Goal: Find contact information: Find contact information

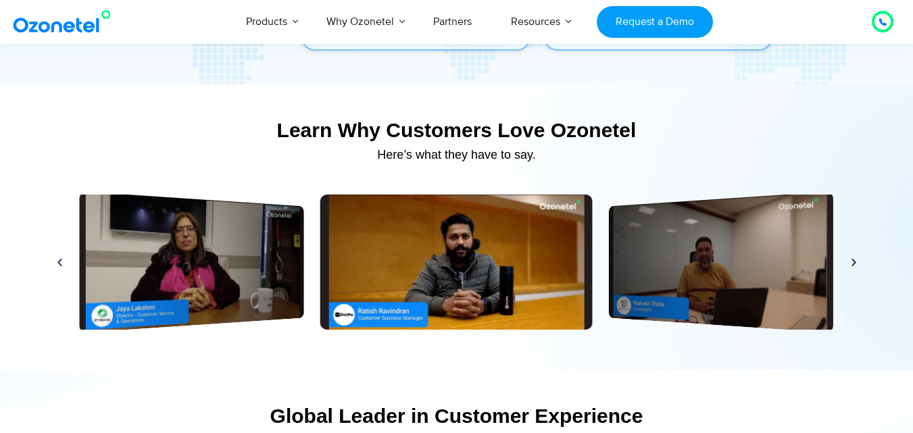
scroll to position [7165, 0]
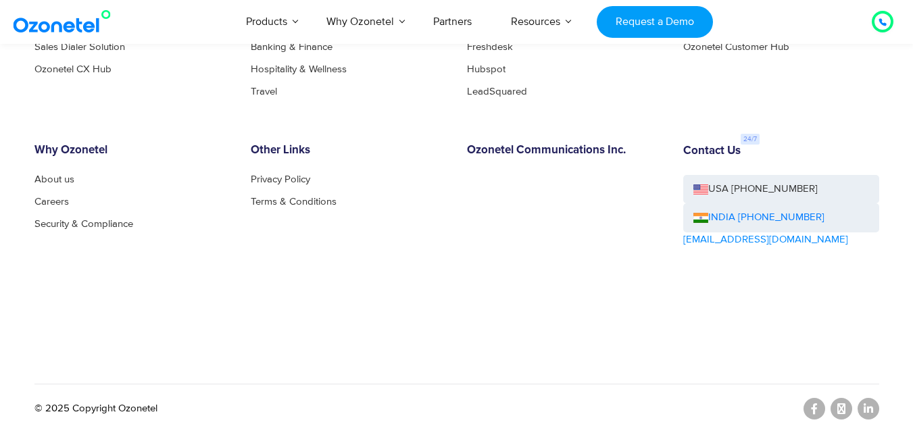
click at [60, 177] on link "About us" at bounding box center [54, 179] width 40 height 10
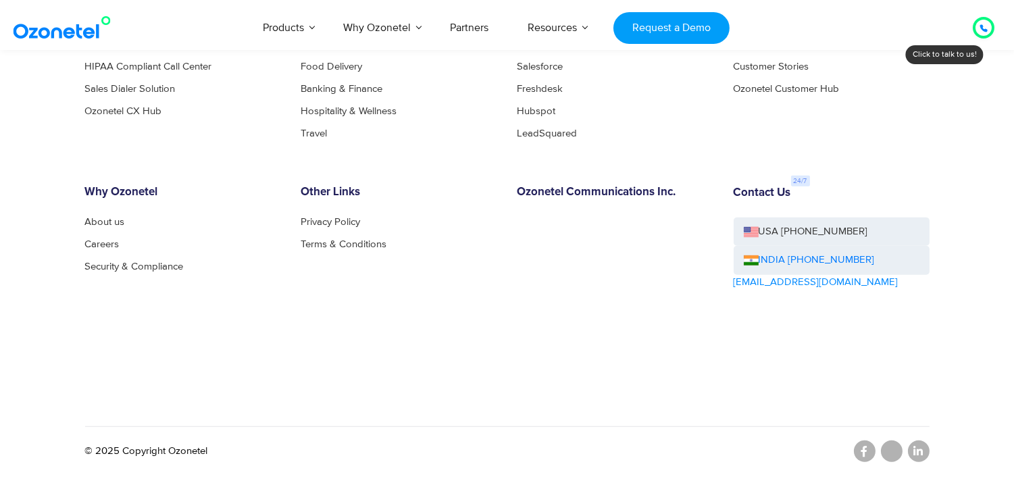
scroll to position [1456, 0]
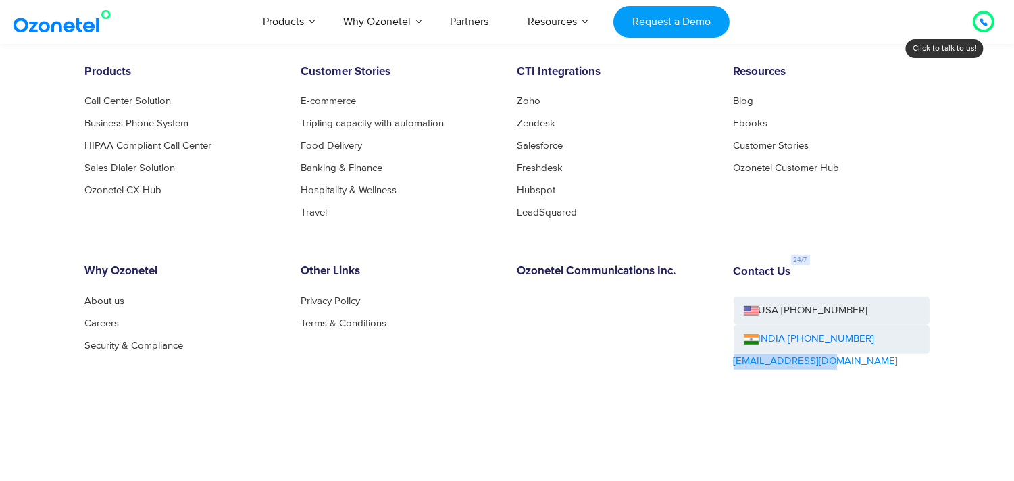
drag, startPoint x: 828, startPoint y: 358, endPoint x: 733, endPoint y: 360, distance: 94.6
click at [733, 360] on div "Contact Us USA [PHONE_NUMBER] INDIA [PHONE_NUMBER] [EMAIL_ADDRESS][DOMAIN_NAME]" at bounding box center [832, 355] width 216 height 180
copy link "[EMAIL_ADDRESS][DOMAIN_NAME]"
